Goal: Use online tool/utility: Use online tool/utility

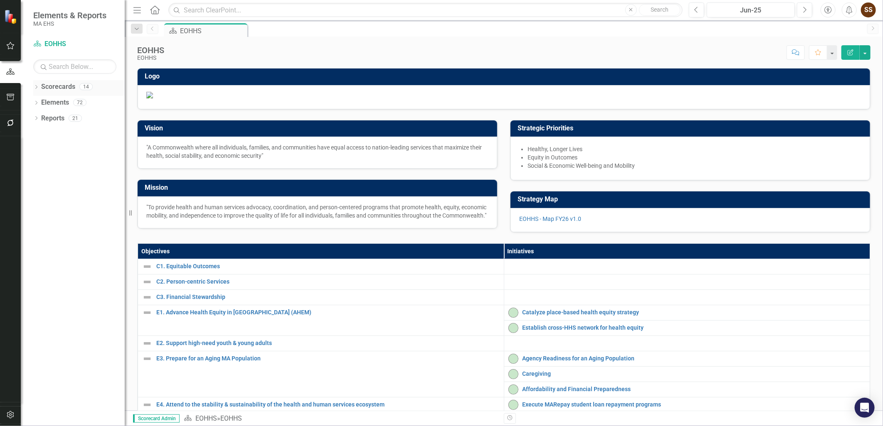
click at [37, 86] on icon "Dropdown" at bounding box center [36, 88] width 6 height 5
click at [42, 100] on icon "Dropdown" at bounding box center [40, 102] width 6 height 5
click at [89, 239] on div "MassHealth" at bounding box center [89, 244] width 71 height 14
click at [79, 249] on link "MassHealth" at bounding box center [89, 244] width 71 height 10
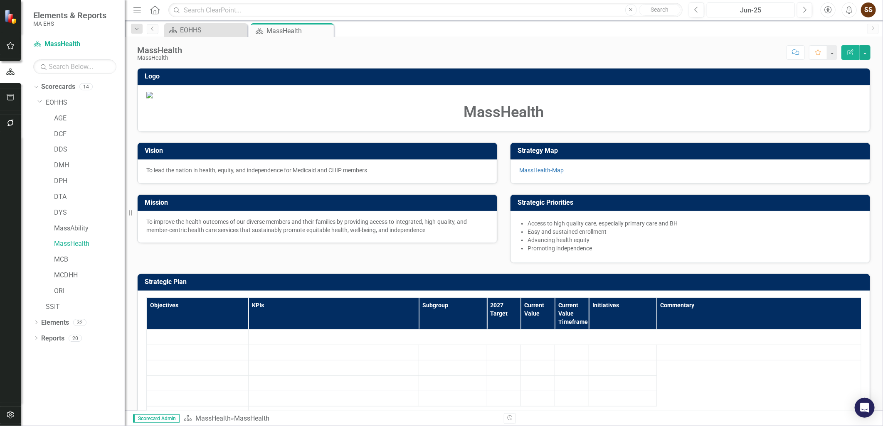
click at [725, 10] on div "Jun-25" at bounding box center [750, 10] width 82 height 10
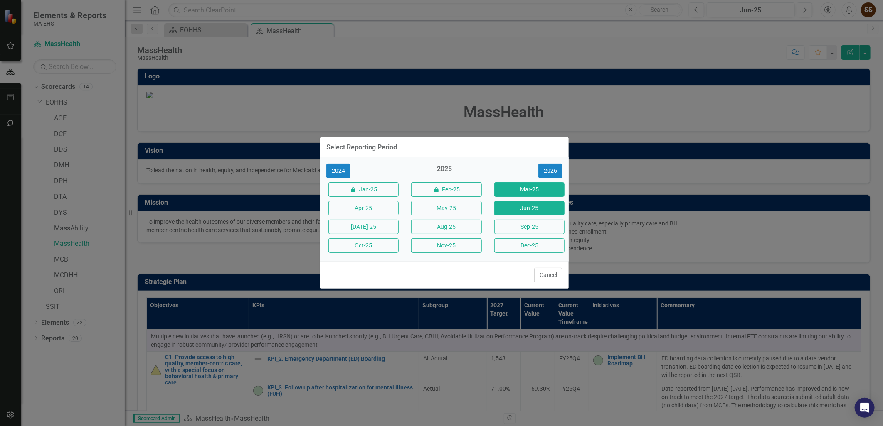
click at [522, 189] on button "Mar-25" at bounding box center [529, 189] width 70 height 15
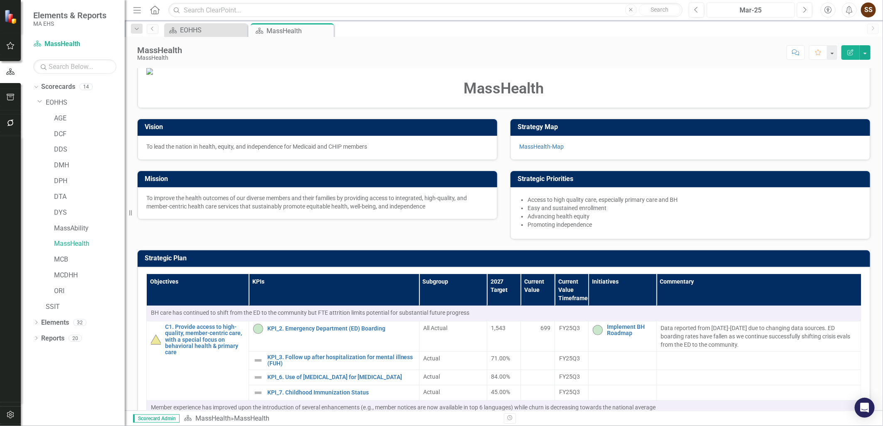
scroll to position [9, 0]
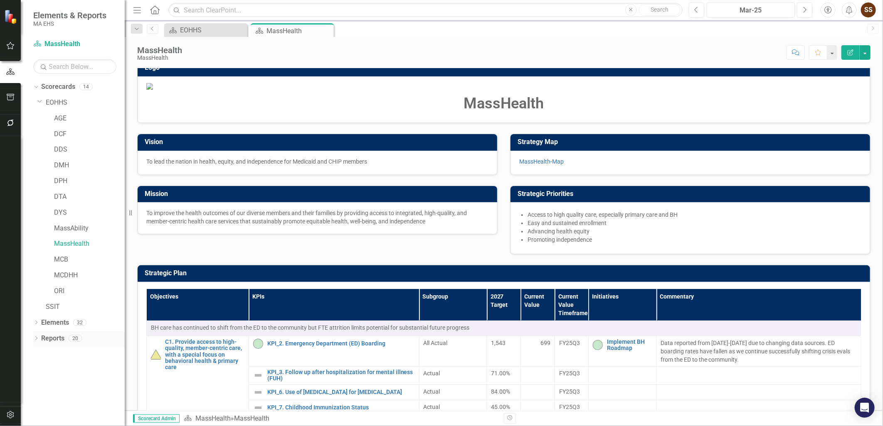
click at [36, 339] on icon "Dropdown" at bounding box center [36, 339] width 6 height 5
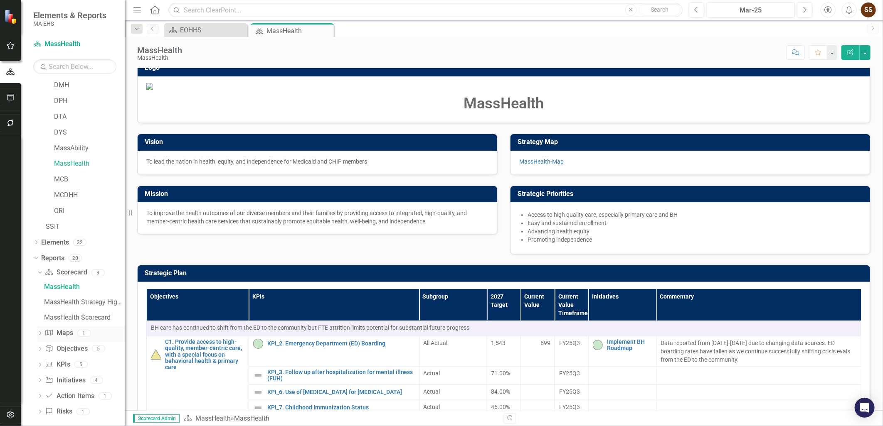
scroll to position [87, 0]
click at [57, 300] on link "MassHealth Strategy Highlights" at bounding box center [83, 295] width 83 height 13
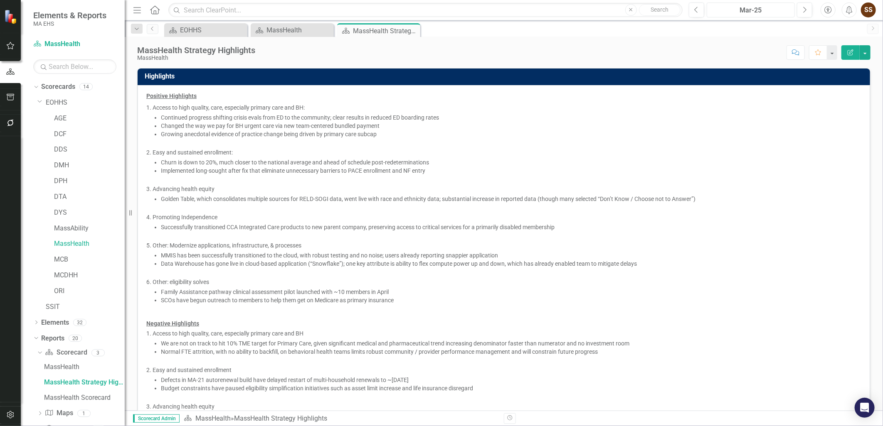
click at [763, 13] on div "Mar-25" at bounding box center [750, 10] width 82 height 10
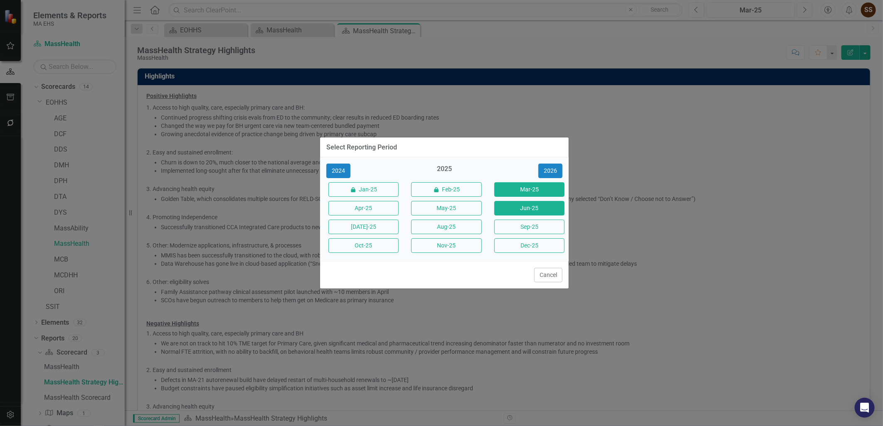
click at [516, 208] on button "Jun-25" at bounding box center [529, 208] width 70 height 15
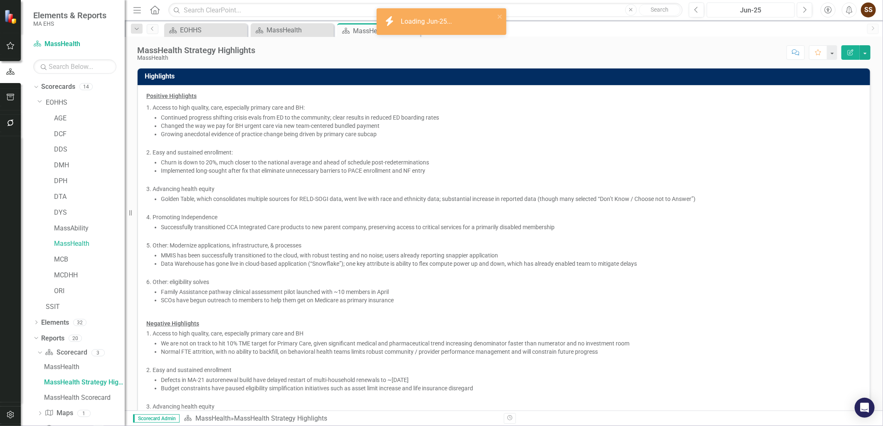
click at [781, 11] on div "Jun-25" at bounding box center [750, 10] width 82 height 10
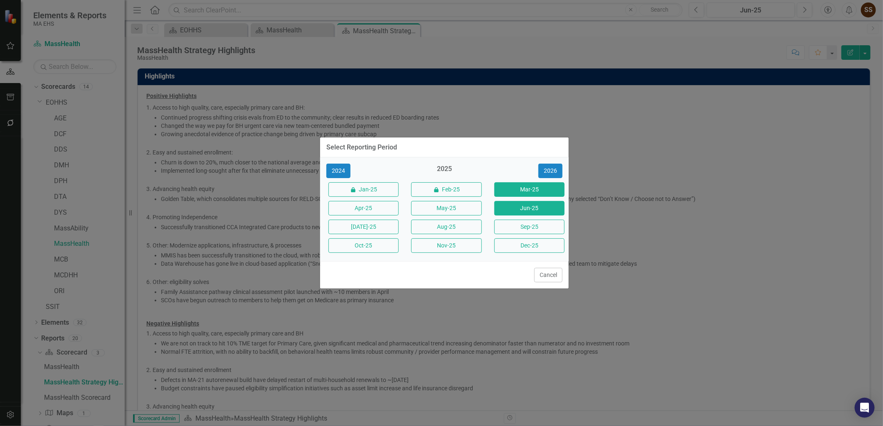
click at [531, 185] on button "Mar-25" at bounding box center [529, 189] width 70 height 15
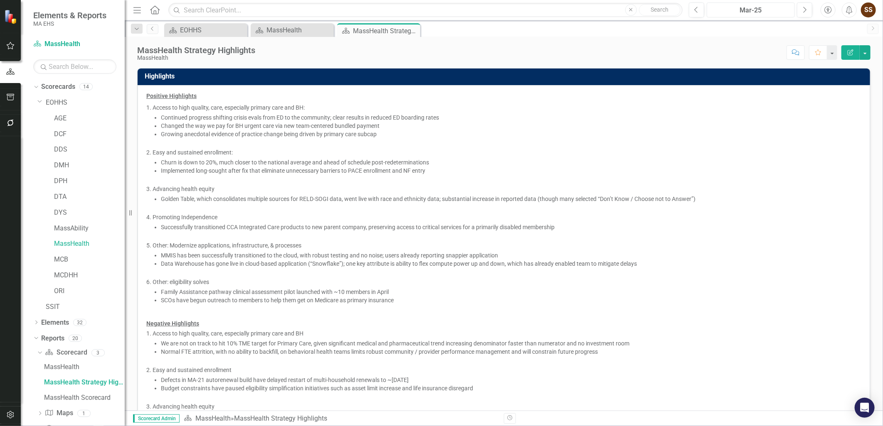
click at [763, 15] on div "Mar-25" at bounding box center [750, 10] width 82 height 10
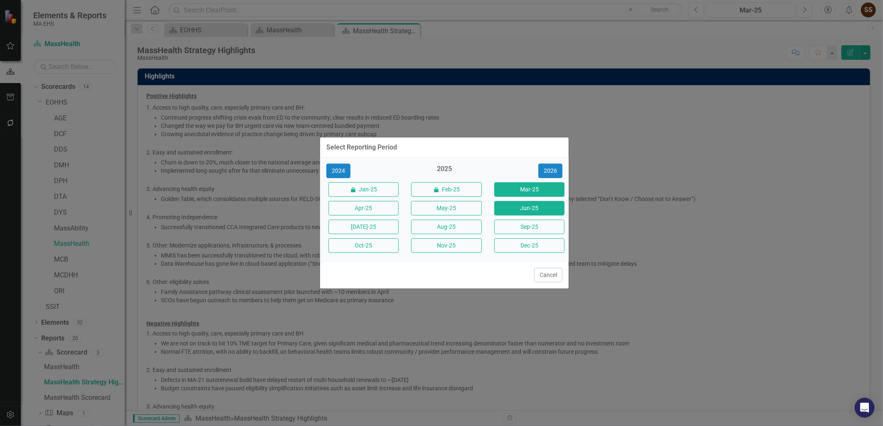
click at [526, 207] on button "Jun-25" at bounding box center [529, 208] width 70 height 15
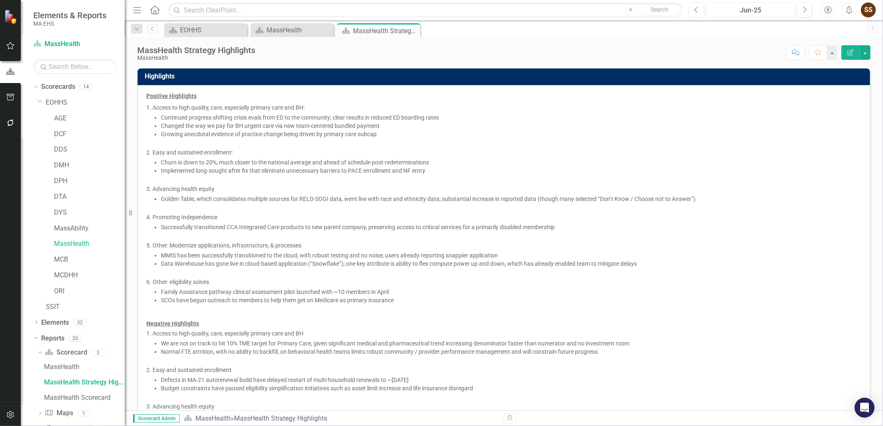
click at [746, 14] on div "Jun-25" at bounding box center [750, 10] width 82 height 10
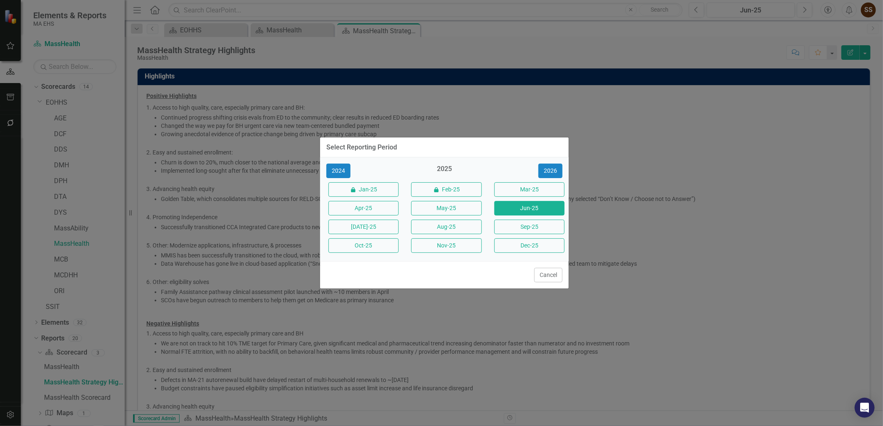
click at [539, 189] on button "Mar-25" at bounding box center [529, 189] width 70 height 15
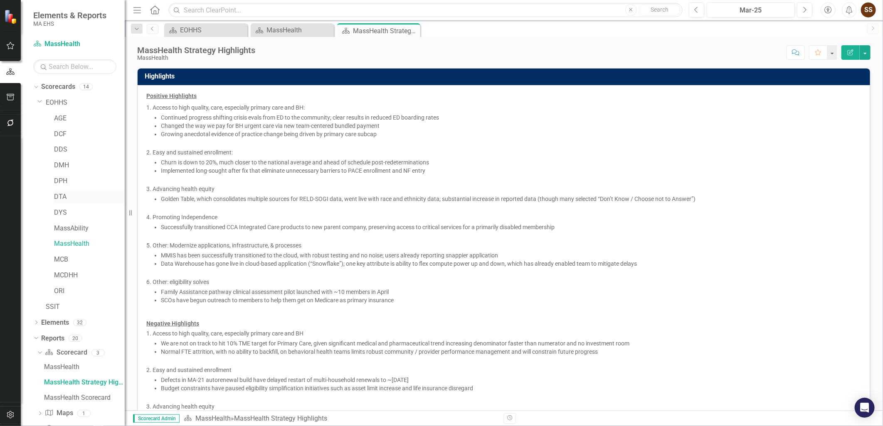
click at [67, 194] on link "DTA" at bounding box center [89, 197] width 71 height 10
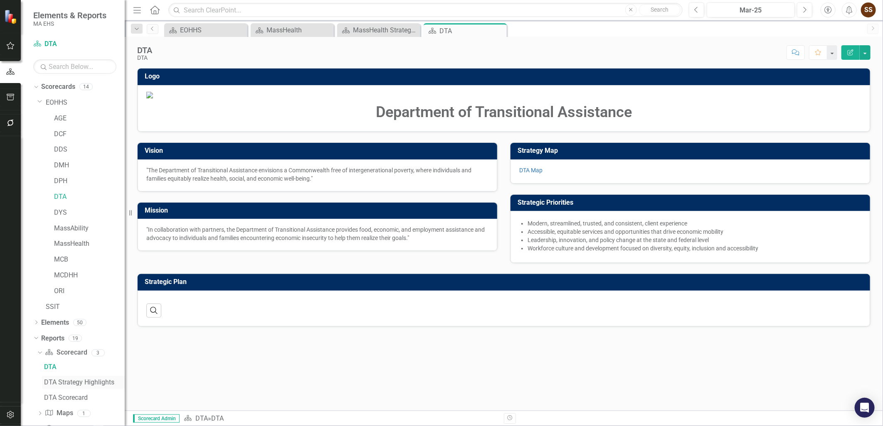
click at [64, 385] on div "DTA Strategy Highlights" at bounding box center [84, 382] width 81 height 7
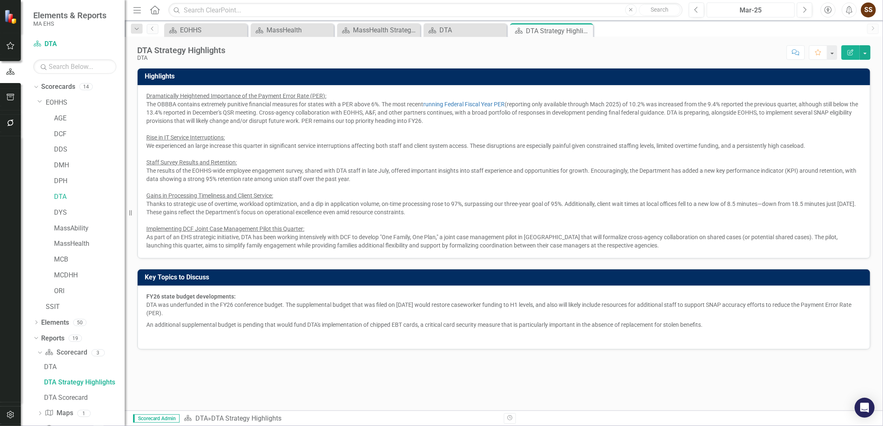
click at [736, 12] on div "Mar-25" at bounding box center [750, 10] width 82 height 10
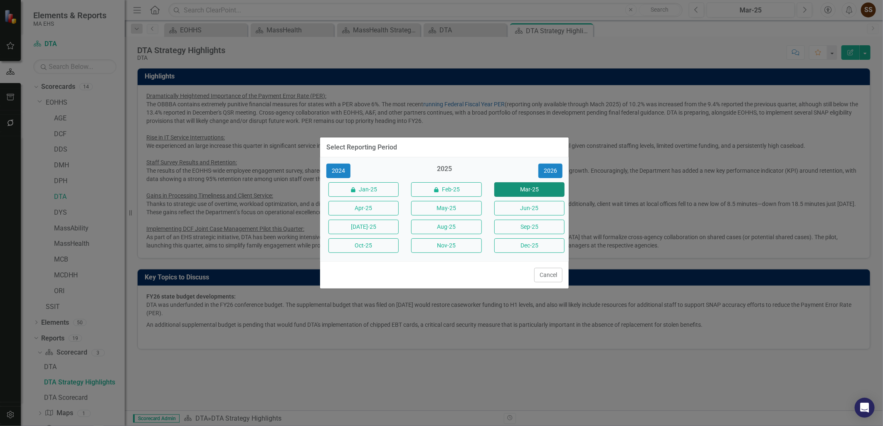
click at [514, 188] on button "Mar-25" at bounding box center [529, 189] width 70 height 15
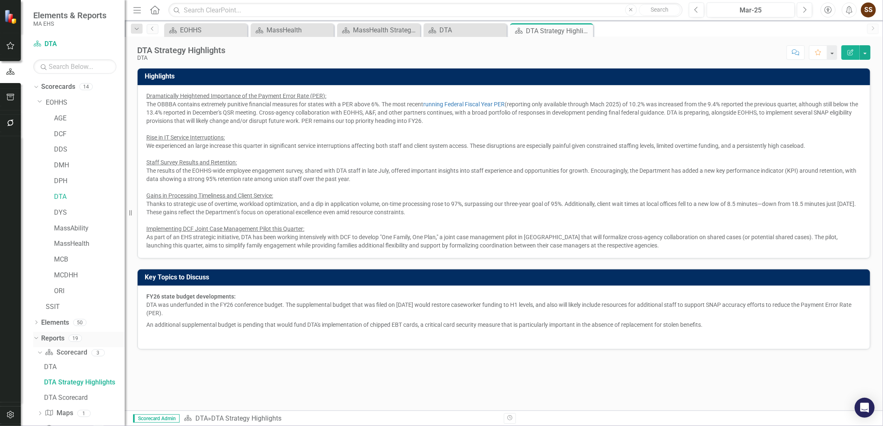
click at [34, 340] on icon "Dropdown" at bounding box center [35, 338] width 5 height 6
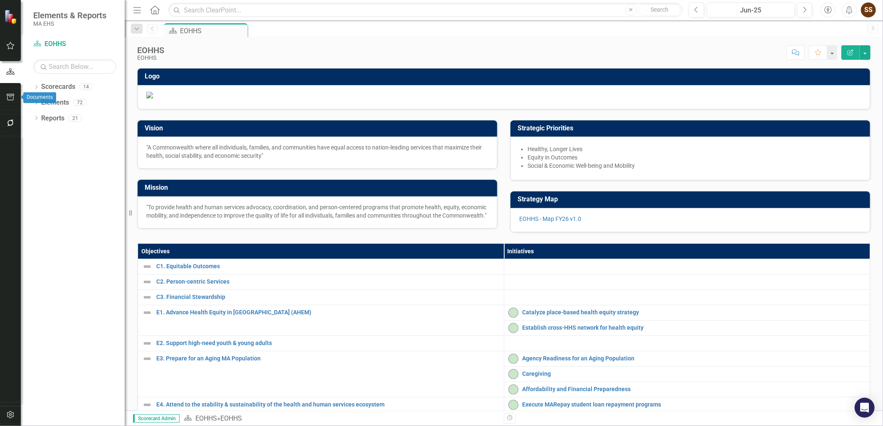
click at [14, 99] on icon "button" at bounding box center [10, 97] width 9 height 7
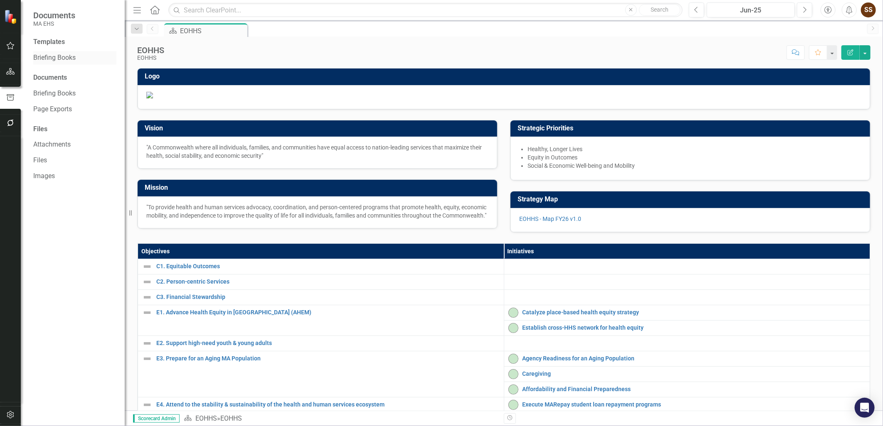
click at [69, 62] on link "Briefing Books" at bounding box center [74, 58] width 83 height 10
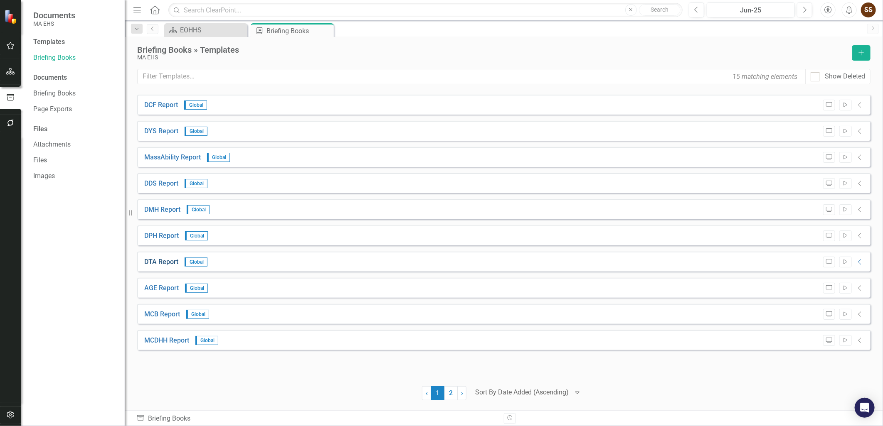
click at [154, 265] on link "DTA Report" at bounding box center [161, 263] width 34 height 10
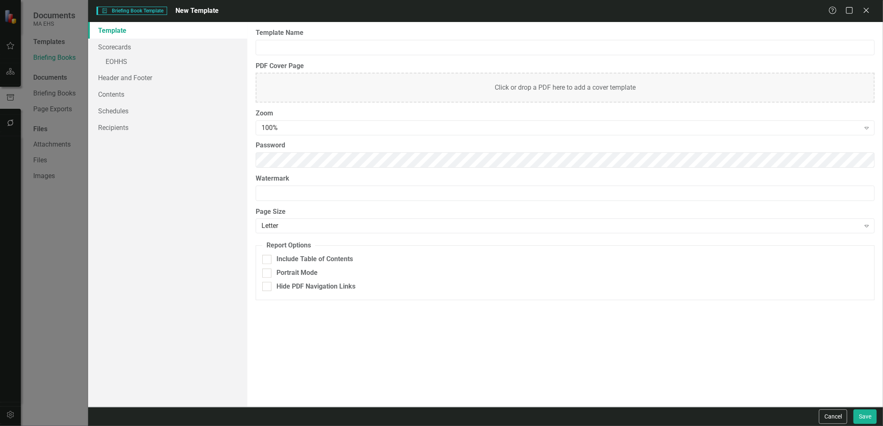
type input "DTA Report"
click at [173, 57] on link "» DTA" at bounding box center [167, 62] width 159 height 15
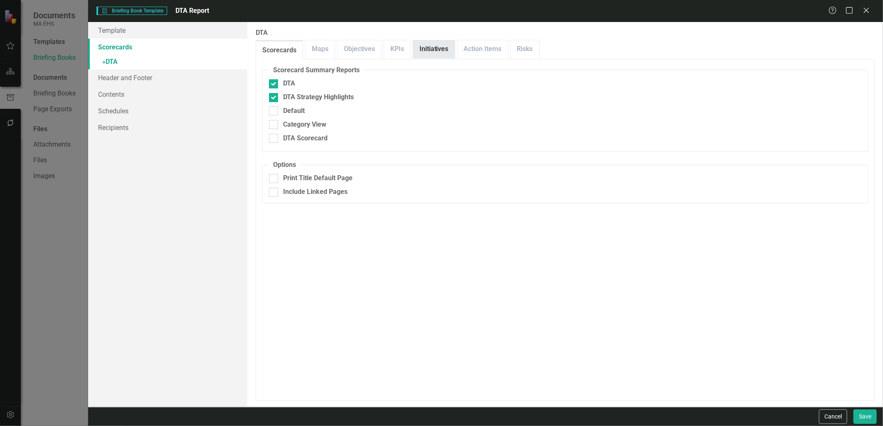
click at [422, 52] on link "Initiatives" at bounding box center [434, 49] width 42 height 18
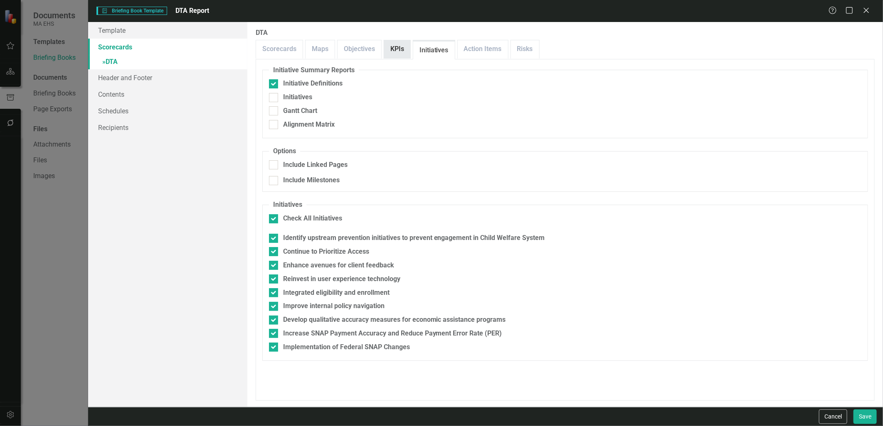
click at [384, 52] on link "KPIs" at bounding box center [397, 49] width 26 height 18
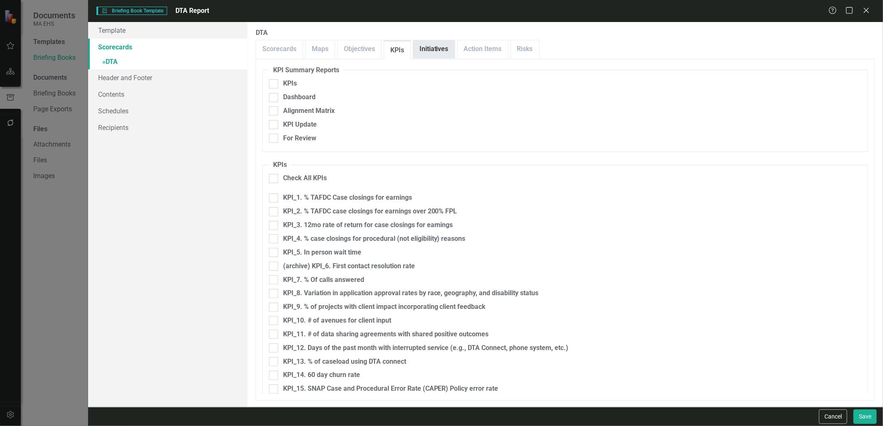
click at [433, 47] on link "Initiatives" at bounding box center [434, 49] width 42 height 18
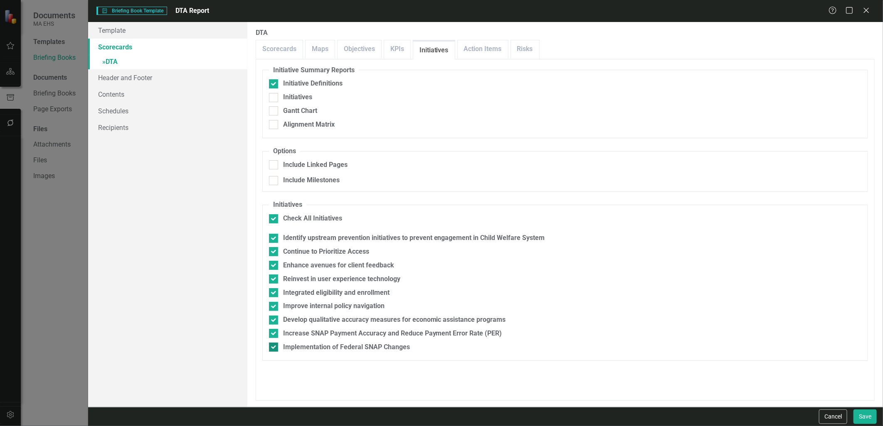
click at [269, 350] on div at bounding box center [273, 347] width 9 height 9
click at [269, 348] on input "Implementation of Federal SNAP Changes" at bounding box center [271, 345] width 5 height 5
checkbox input "false"
click at [273, 333] on input "Increase SNAP Payment Accuracy and Reduce Payment Error Rate (PER)" at bounding box center [271, 331] width 5 height 5
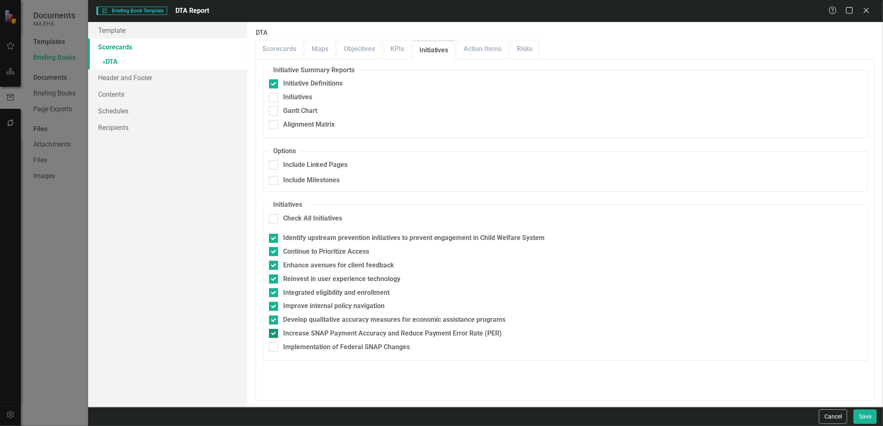
checkbox input "false"
click at [862, 413] on button "Save" at bounding box center [864, 417] width 23 height 15
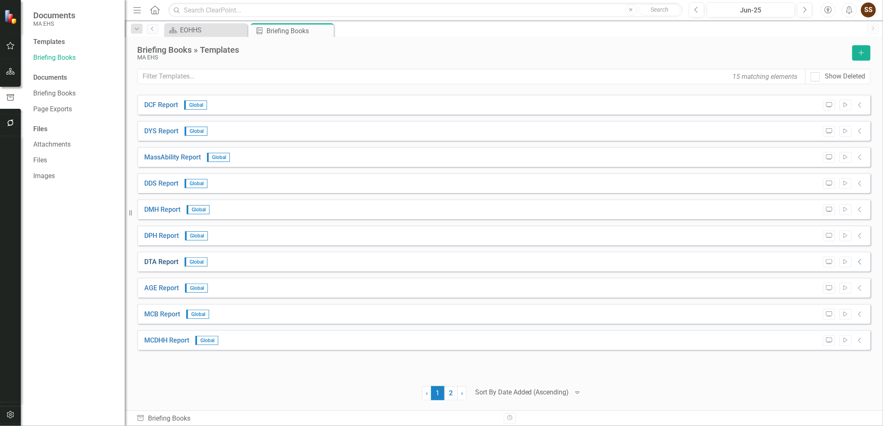
click at [150, 260] on link "DTA Report" at bounding box center [161, 263] width 34 height 10
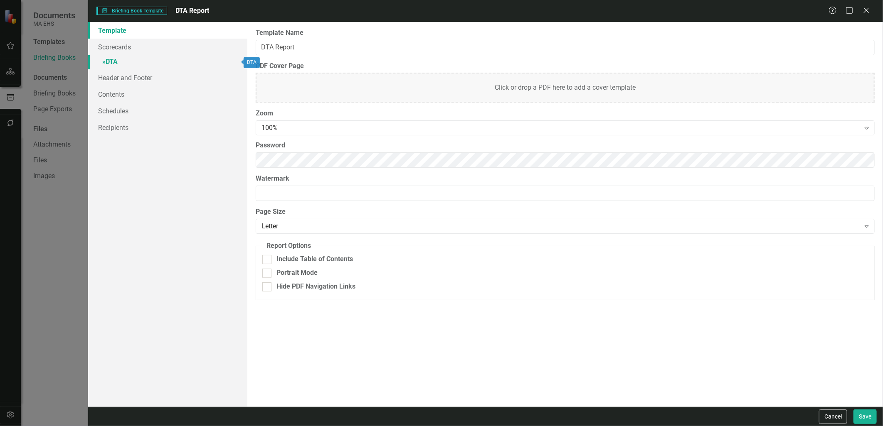
click at [126, 65] on link "» DTA" at bounding box center [167, 62] width 159 height 15
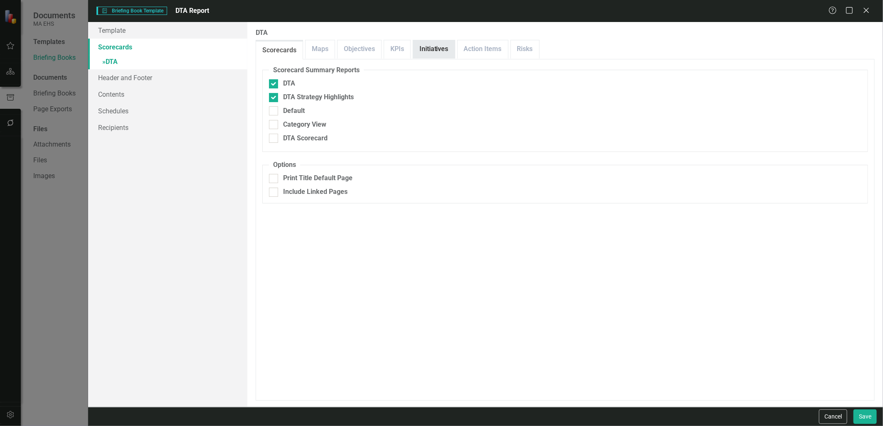
click at [439, 52] on link "Initiatives" at bounding box center [434, 49] width 42 height 18
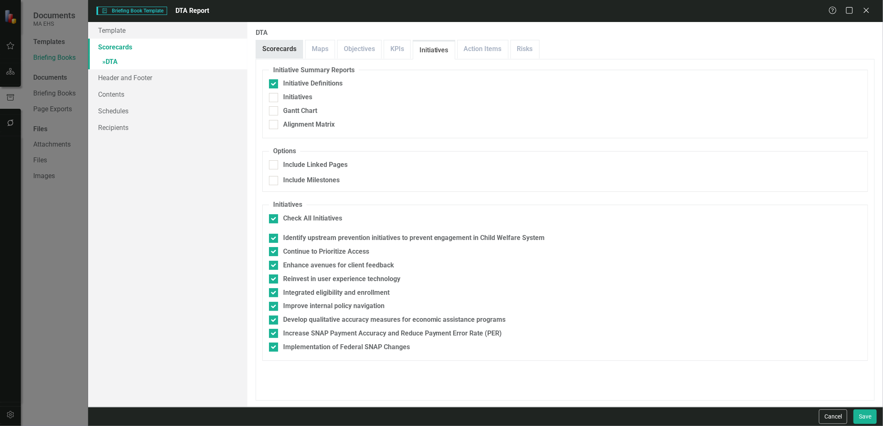
click at [276, 48] on link "Scorecards" at bounding box center [279, 49] width 47 height 18
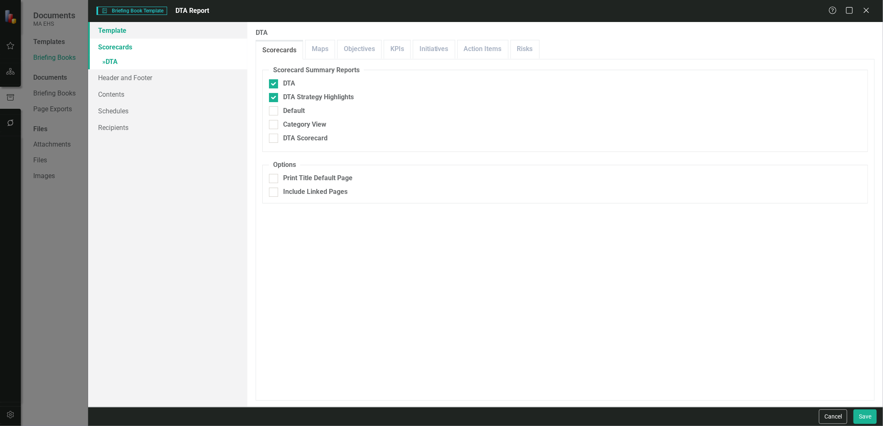
click at [126, 28] on link "Template" at bounding box center [167, 30] width 159 height 17
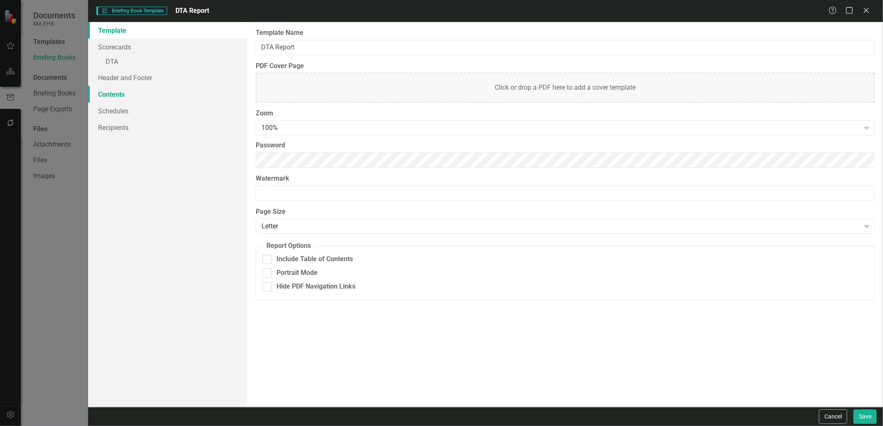
click at [130, 98] on link "Contents" at bounding box center [167, 94] width 159 height 17
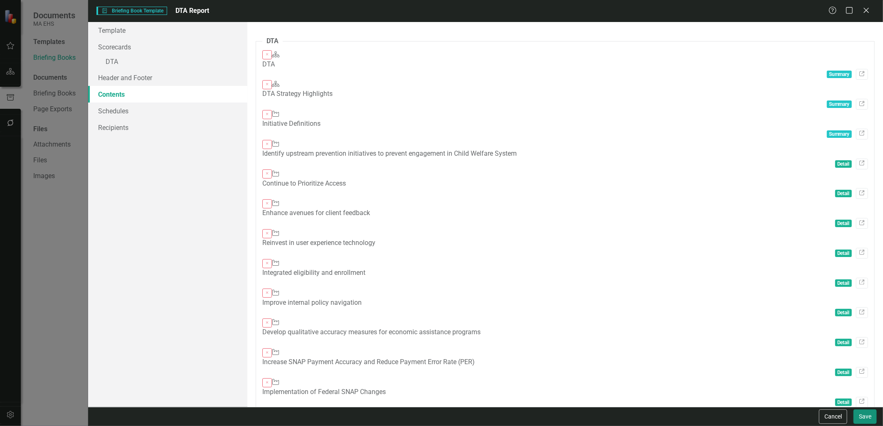
click at [869, 419] on button "Save" at bounding box center [864, 417] width 23 height 15
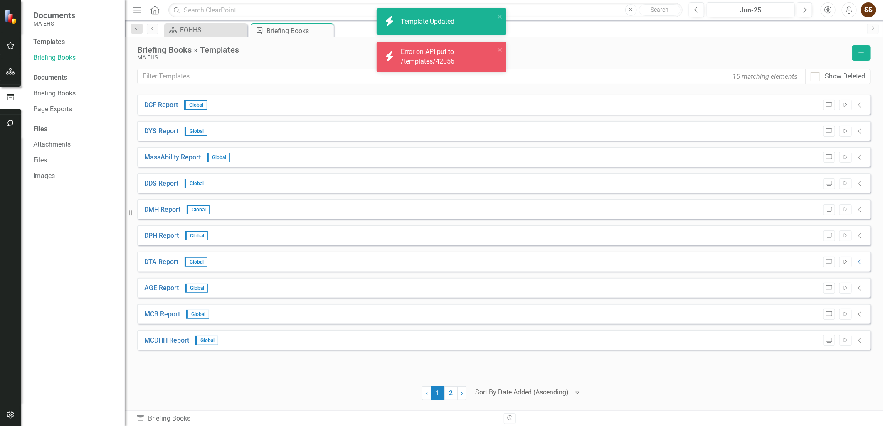
click at [846, 261] on icon "Start" at bounding box center [845, 262] width 6 height 5
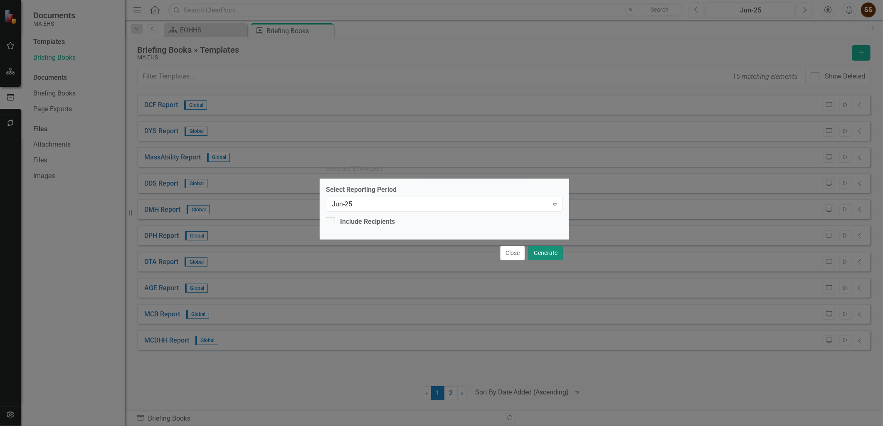
click at [549, 254] on button "Generate" at bounding box center [545, 253] width 34 height 15
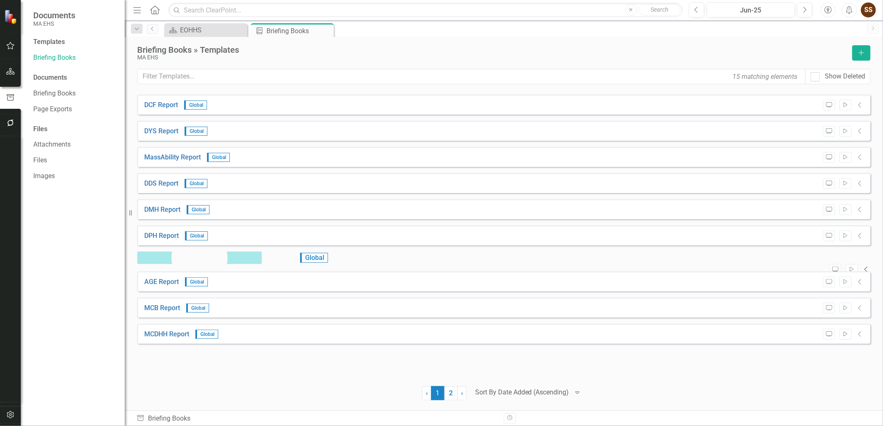
click at [862, 266] on icon "Collapse" at bounding box center [866, 269] width 8 height 7
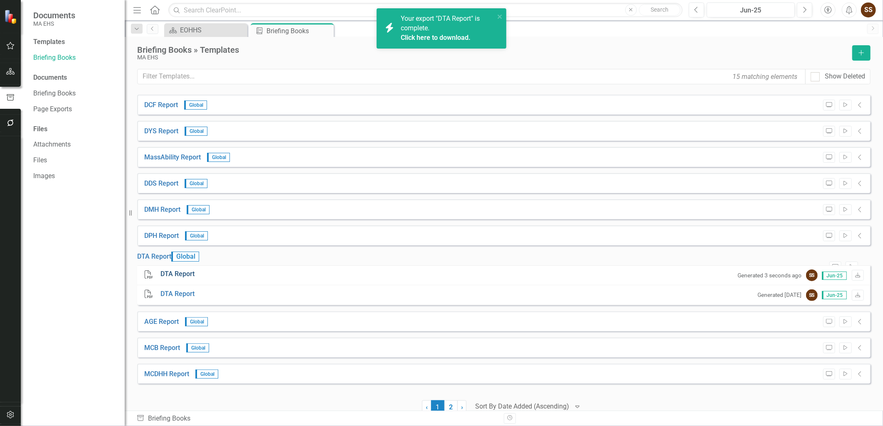
click at [183, 279] on link "DTA Report" at bounding box center [177, 275] width 34 height 10
click at [161, 262] on link "DTA Report" at bounding box center [154, 257] width 34 height 10
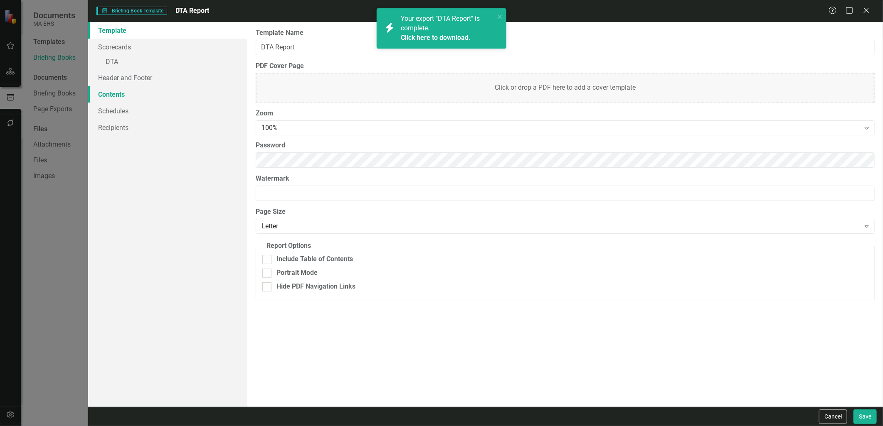
click at [109, 94] on link "Contents" at bounding box center [167, 94] width 159 height 17
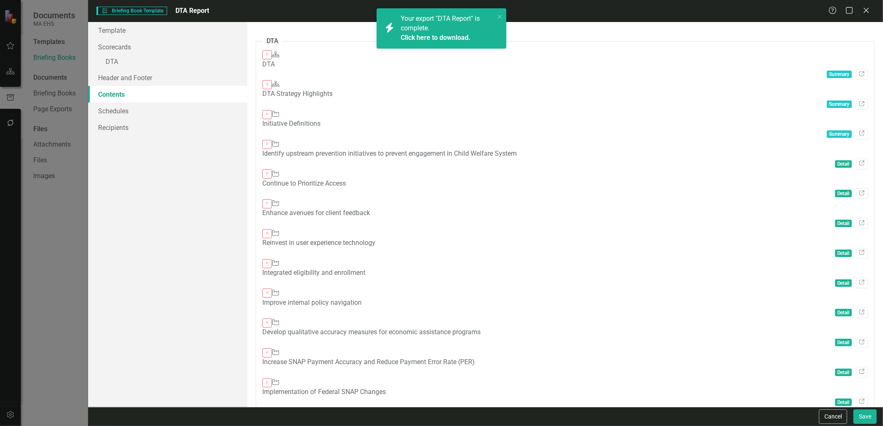
drag, startPoint x: 679, startPoint y: 76, endPoint x: 324, endPoint y: 95, distance: 355.4
click at [678, 98] on fieldset "DTA Close Scorecard DTA Summary Link Close Scorecard DTA Strategy Highlights Su…" at bounding box center [565, 223] width 619 height 372
drag, startPoint x: 338, startPoint y: 73, endPoint x: 340, endPoint y: 135, distance: 61.5
click at [339, 150] on fieldset "DTA Close Scorecard DTA Summary Link Close Scorecard DTA Strategy Highlights Su…" at bounding box center [565, 223] width 619 height 372
click at [497, 15] on icon "close" at bounding box center [500, 16] width 6 height 7
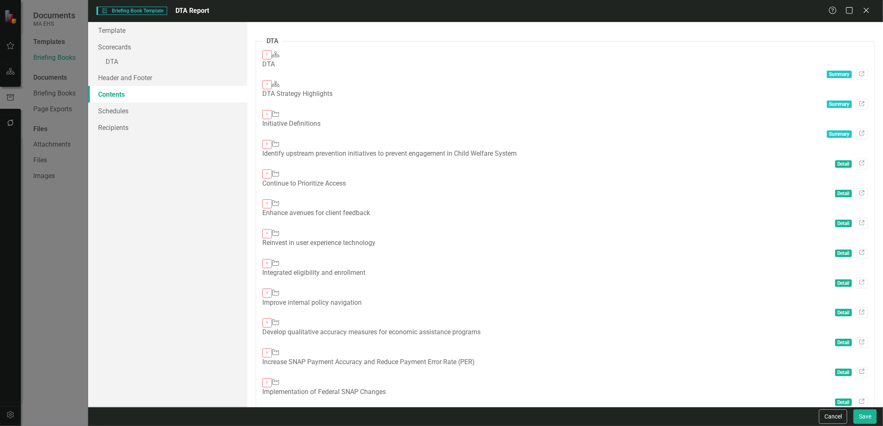
click at [479, 110] on div "Close Initiative Initiative Definitions Summary Link" at bounding box center [565, 125] width 606 height 30
click at [326, 89] on div "DTA Strategy Highlights" at bounding box center [565, 94] width 606 height 10
click at [160, 57] on link "» DTA" at bounding box center [167, 62] width 159 height 15
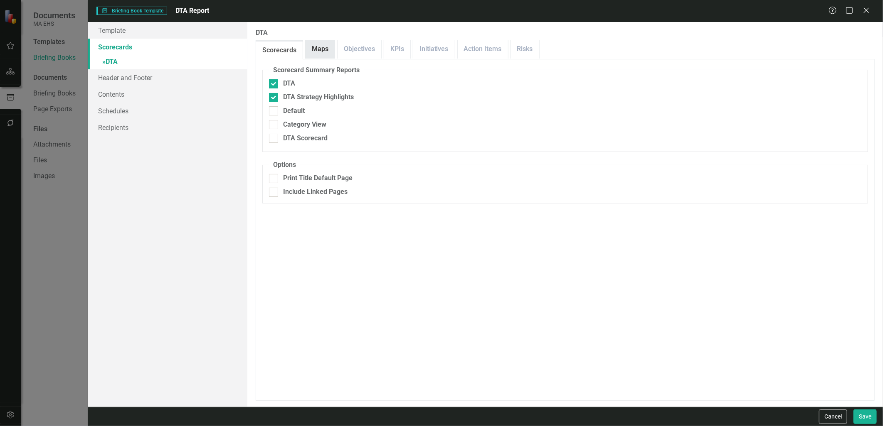
click at [327, 49] on link "Maps" at bounding box center [319, 49] width 29 height 18
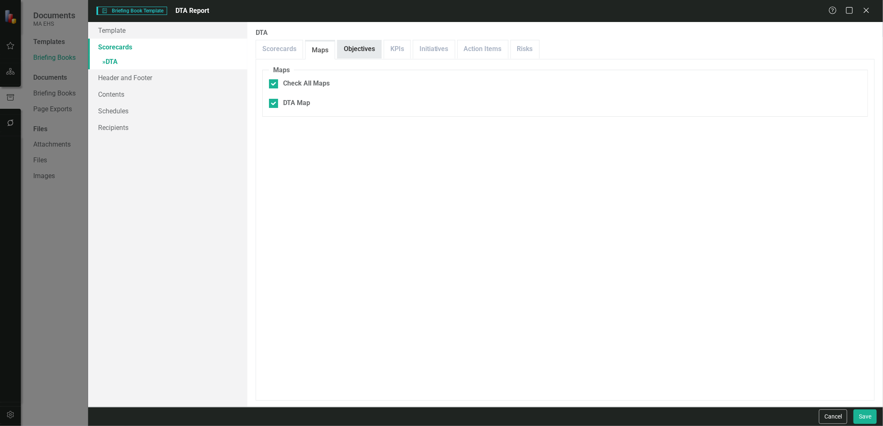
click at [345, 49] on link "Objectives" at bounding box center [359, 49] width 44 height 18
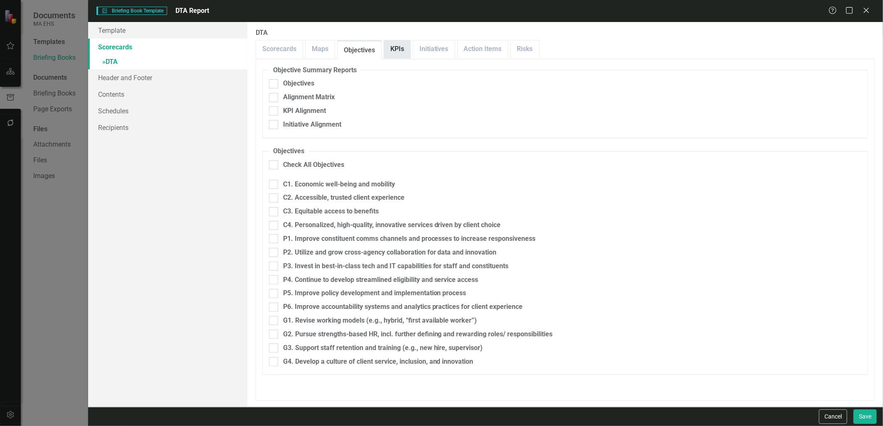
click at [384, 48] on div "KPIs" at bounding box center [397, 49] width 27 height 19
click at [402, 48] on link "KPIs" at bounding box center [397, 49] width 26 height 18
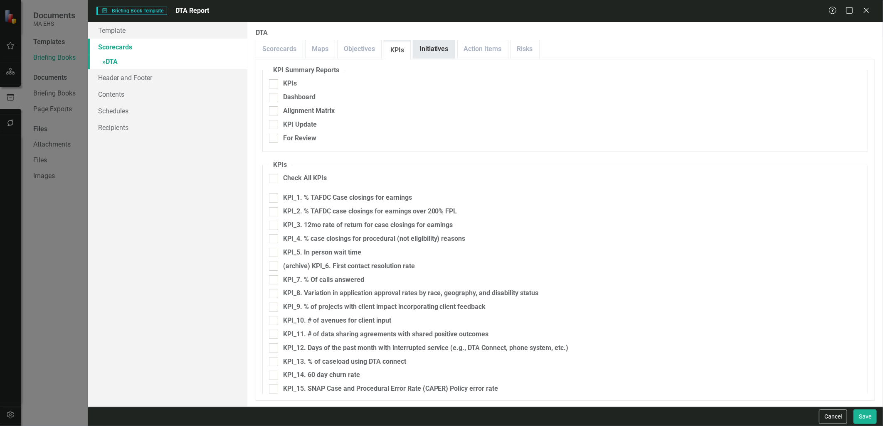
click at [442, 49] on link "Initiatives" at bounding box center [434, 49] width 42 height 18
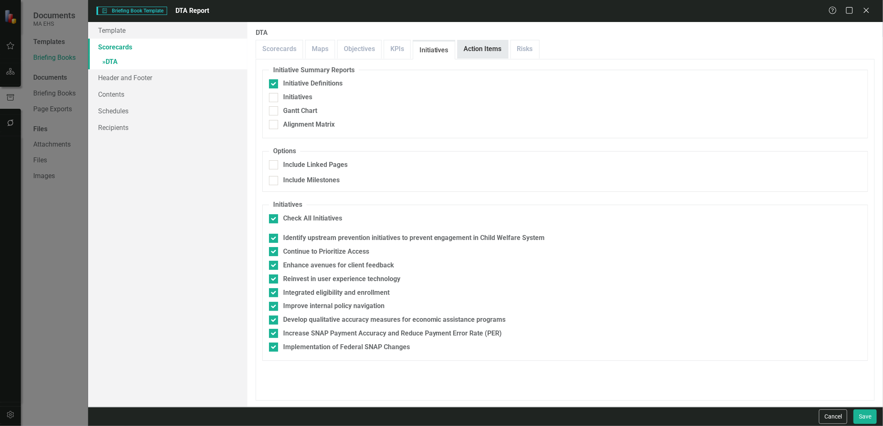
click at [475, 51] on link "Action Items" at bounding box center [483, 49] width 50 height 18
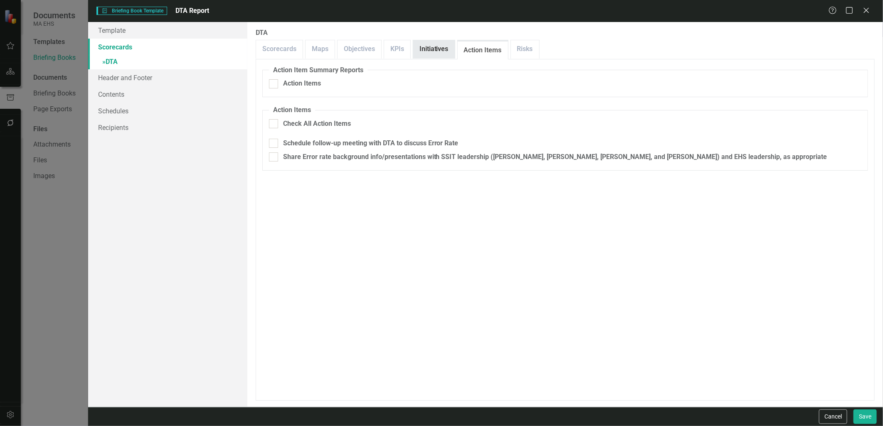
click at [422, 54] on link "Initiatives" at bounding box center [434, 49] width 42 height 18
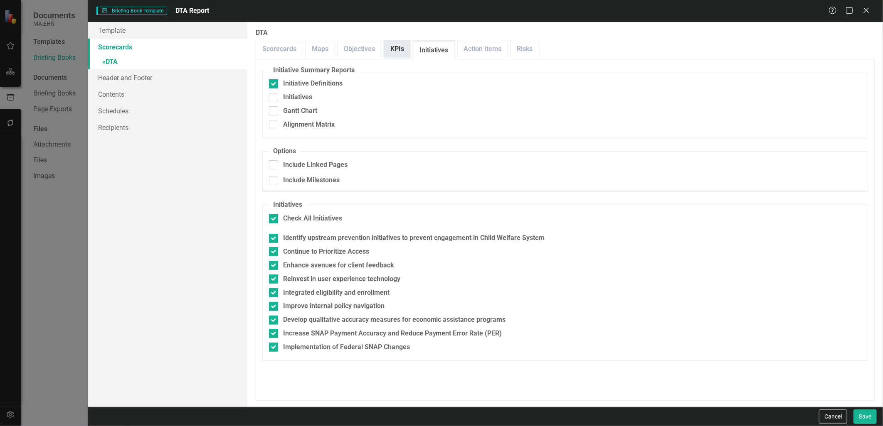
click at [397, 55] on link "KPIs" at bounding box center [397, 49] width 26 height 18
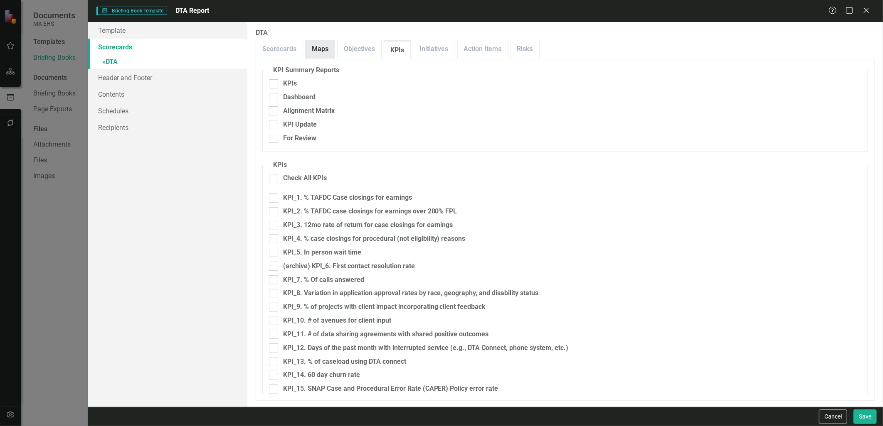
click at [305, 55] on link "Maps" at bounding box center [319, 49] width 29 height 18
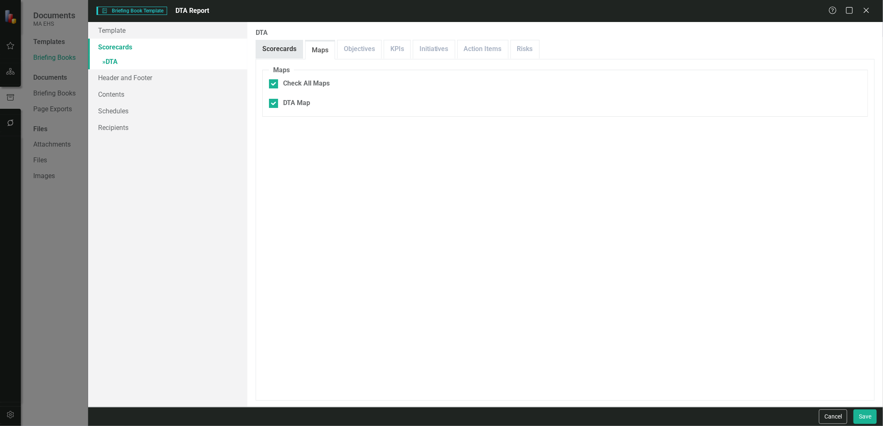
click at [273, 50] on link "Scorecards" at bounding box center [279, 49] width 47 height 18
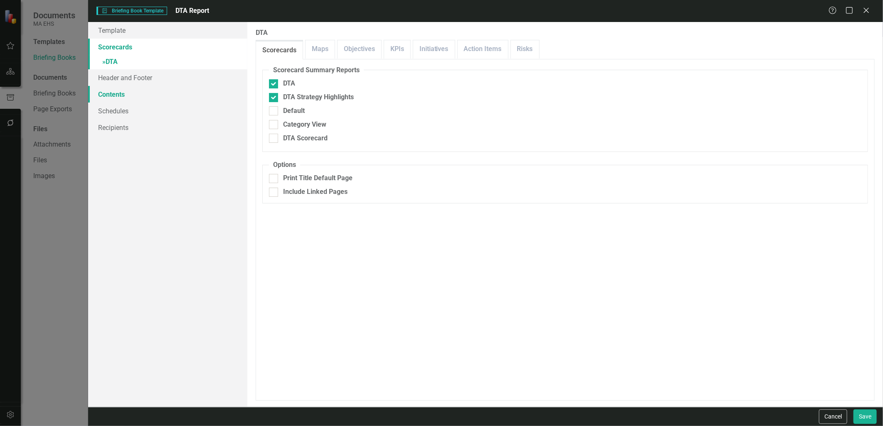
click at [138, 96] on link "Contents" at bounding box center [167, 94] width 159 height 17
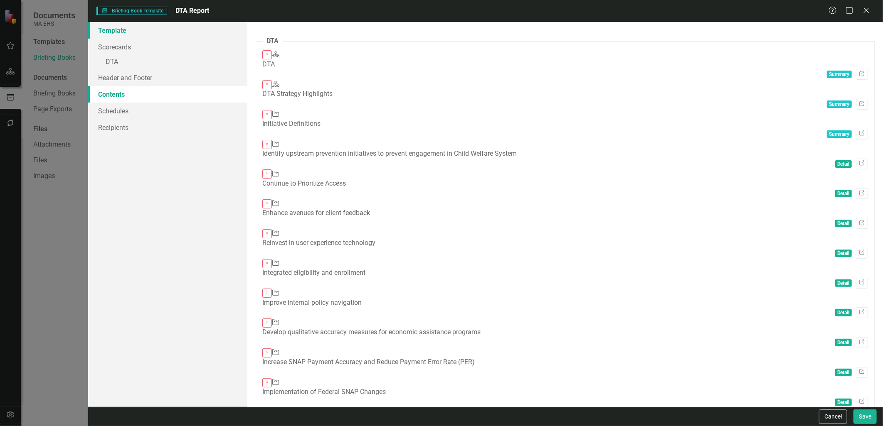
click at [122, 28] on link "Template" at bounding box center [167, 30] width 159 height 17
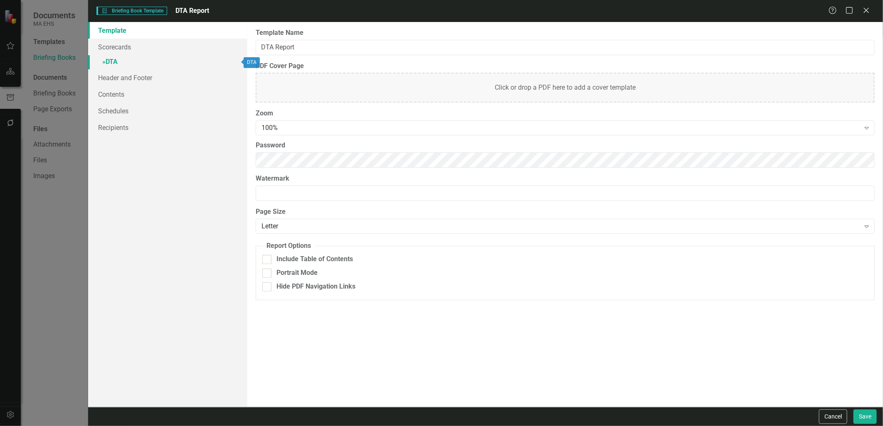
click at [118, 58] on link "» DTA" at bounding box center [167, 62] width 159 height 15
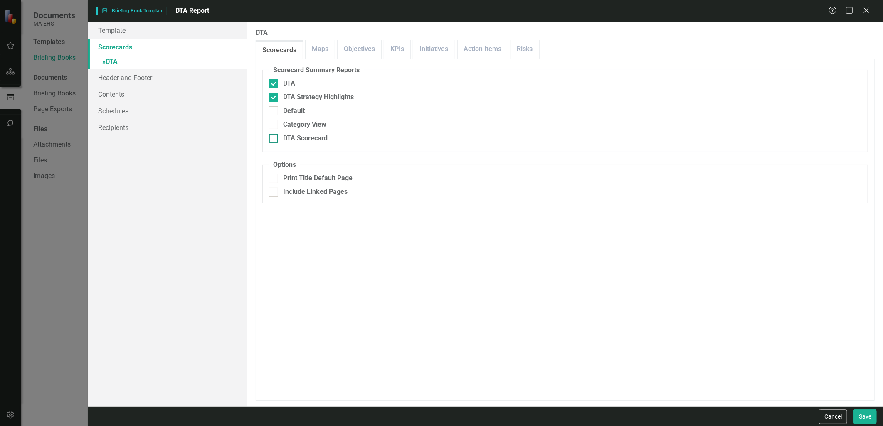
click at [301, 135] on div "DTA Scorecard" at bounding box center [305, 139] width 44 height 10
click at [274, 135] on input "DTA Scorecard" at bounding box center [271, 136] width 5 height 5
click at [149, 96] on link "Contents" at bounding box center [167, 94] width 159 height 17
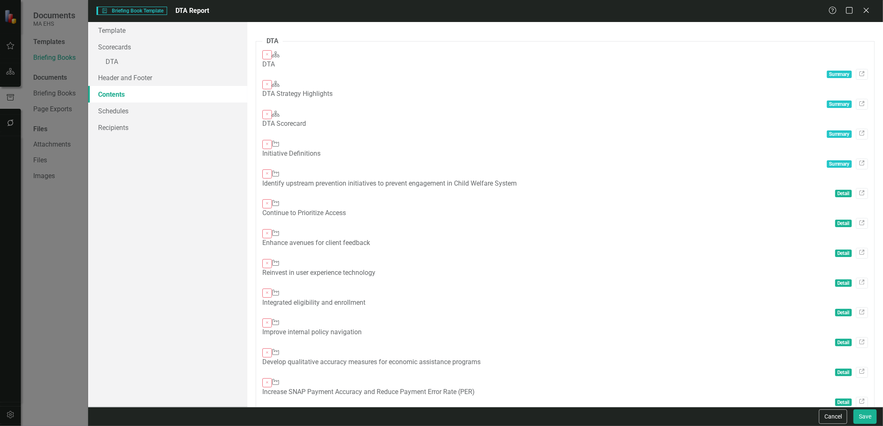
drag, startPoint x: 397, startPoint y: 95, endPoint x: 396, endPoint y: 71, distance: 24.1
click at [396, 71] on fieldset "DTA Close Scorecard DTA Summary Link Close Scorecard DTA Strategy Highlights Su…" at bounding box center [565, 238] width 619 height 402
click at [139, 66] on link "» DTA" at bounding box center [167, 62] width 159 height 15
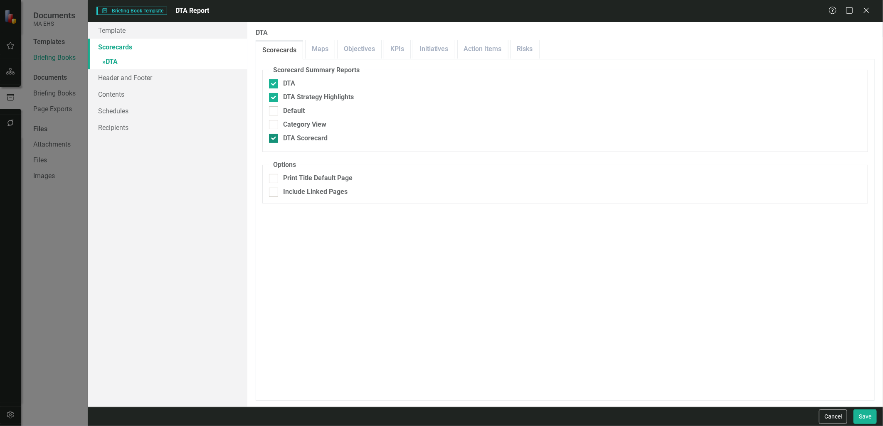
click at [272, 142] on div at bounding box center [273, 138] width 9 height 9
click at [272, 139] on input "DTA Scorecard" at bounding box center [271, 136] width 5 height 5
checkbox input "false"
click at [164, 94] on link "Contents" at bounding box center [167, 94] width 159 height 17
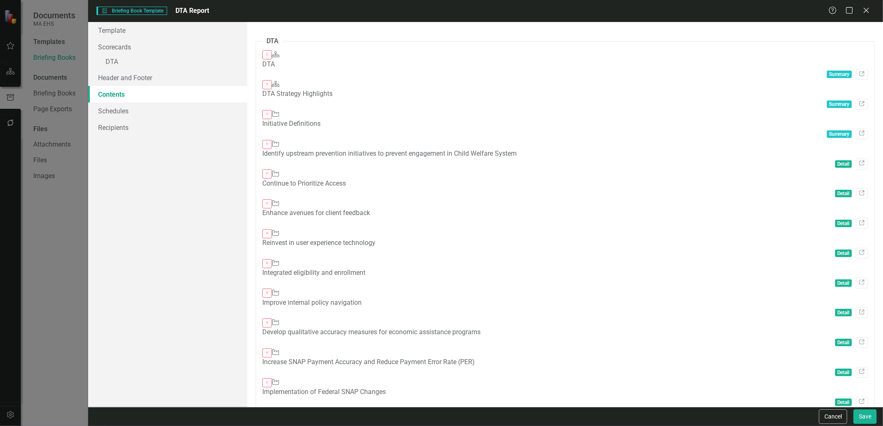
drag, startPoint x: 395, startPoint y: 72, endPoint x: 396, endPoint y: 79, distance: 6.7
click at [396, 80] on div "Close Scorecard DTA Strategy Highlights Summary Link" at bounding box center [565, 95] width 606 height 30
click at [701, 80] on div "Close Scorecard DTA Strategy Highlights Summary Link" at bounding box center [565, 95] width 606 height 30
click at [559, 346] on div "The pages that you have selected to include are listed below. If you manually s…" at bounding box center [564, 214] width 635 height 385
click at [164, 68] on link "» DTA" at bounding box center [167, 62] width 159 height 15
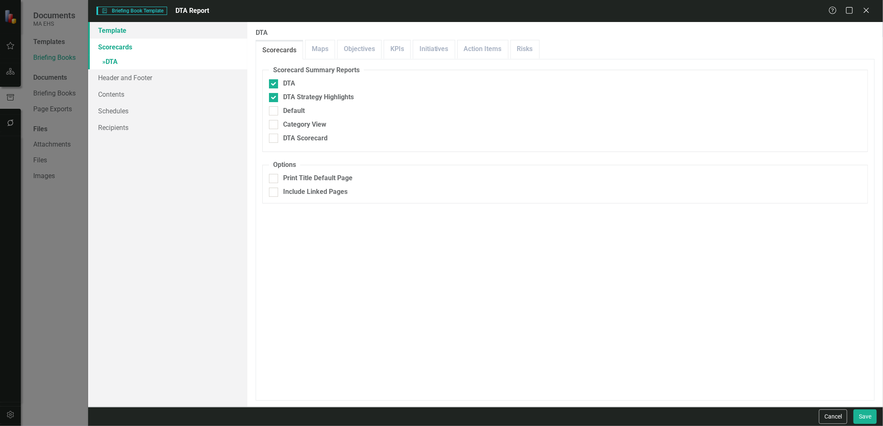
click at [158, 31] on link "Template" at bounding box center [167, 30] width 159 height 17
